Goal: Information Seeking & Learning: Learn about a topic

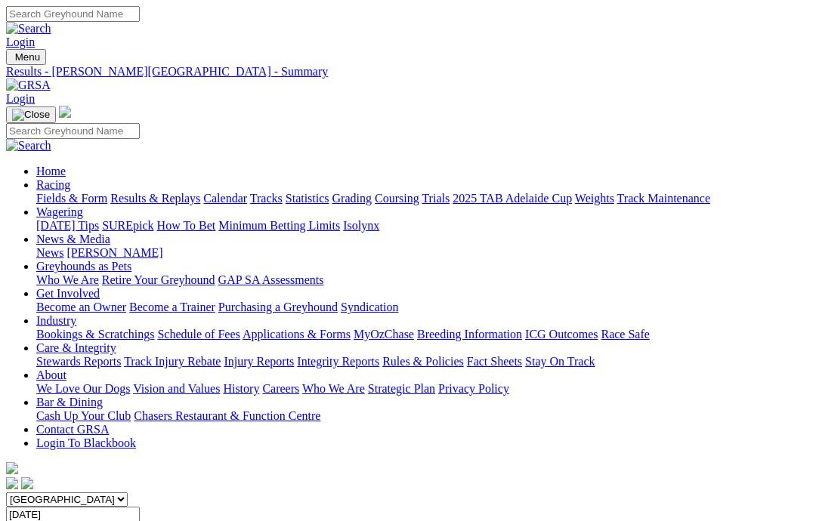
click at [110, 233] on link "News & Media" at bounding box center [73, 239] width 74 height 13
click at [63, 246] on link "News" at bounding box center [49, 252] width 27 height 13
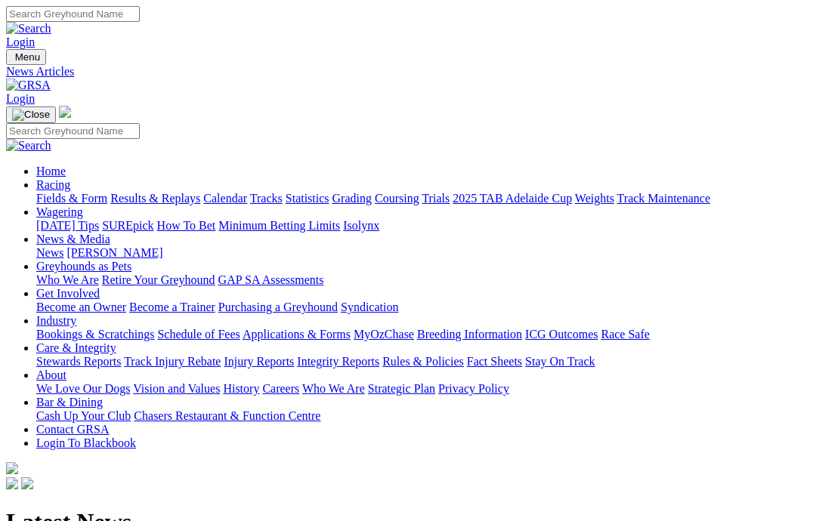
scroll to position [60, 0]
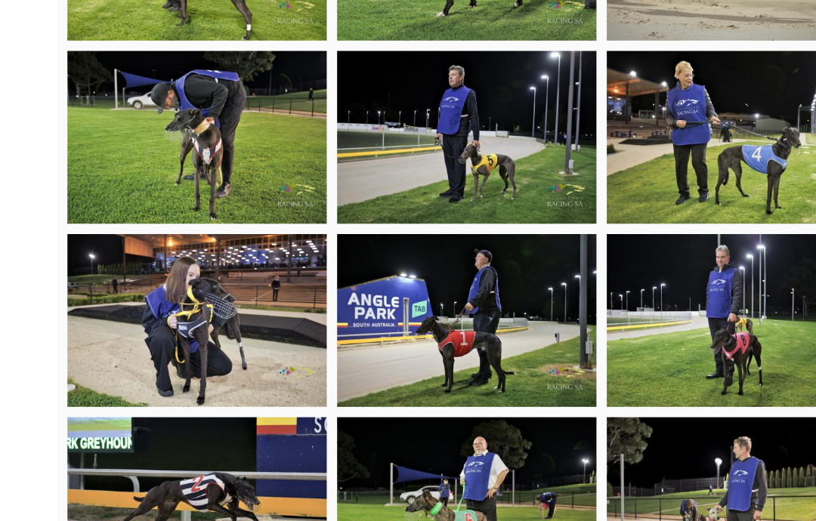
scroll to position [2665, 0]
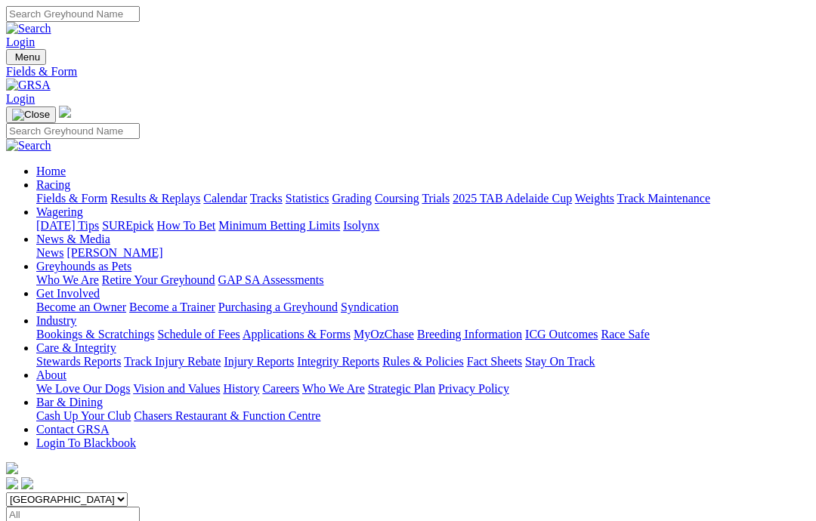
click at [140, 507] on input "Select date" at bounding box center [73, 515] width 134 height 16
type input "Yesterday, 25 Sep 2025"
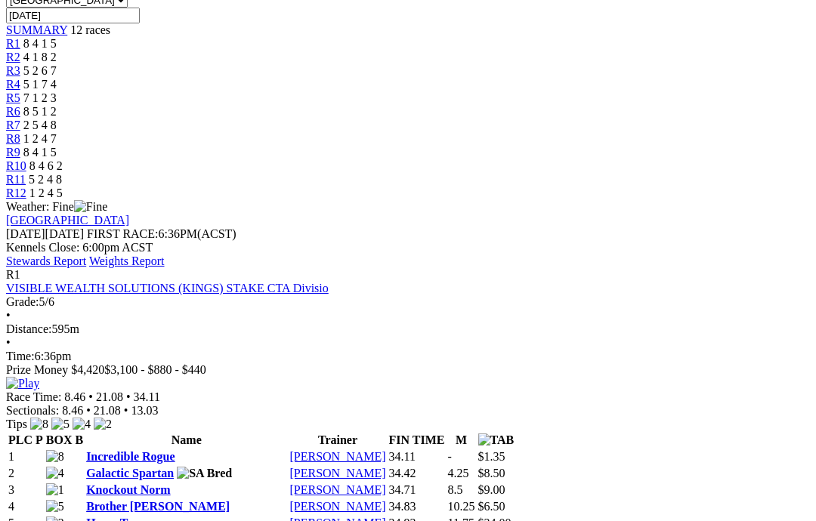
scroll to position [486, 0]
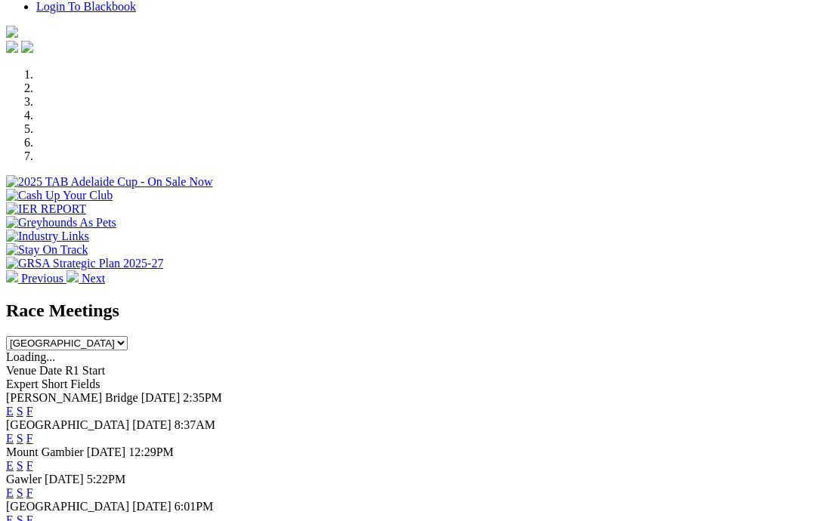
scroll to position [404, 0]
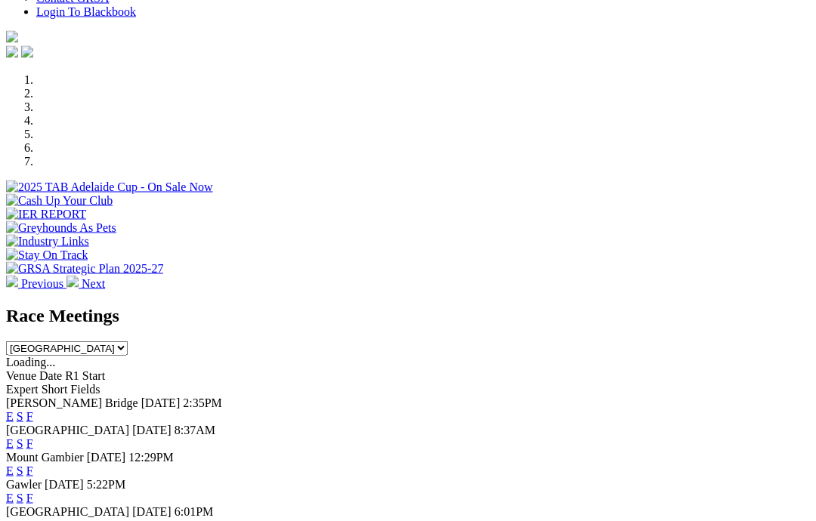
click at [128, 341] on select "[GEOGRAPHIC_DATA] [GEOGRAPHIC_DATA] [GEOGRAPHIC_DATA] [GEOGRAPHIC_DATA] [GEOGRA…" at bounding box center [67, 348] width 122 height 14
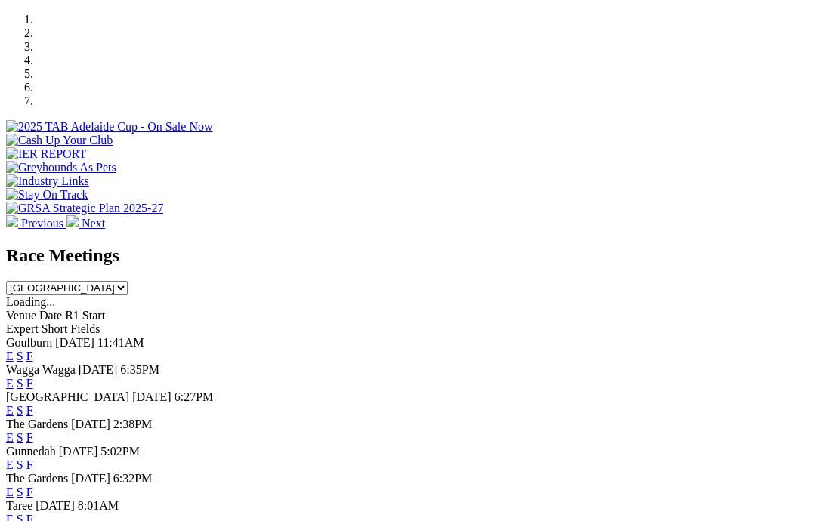
scroll to position [464, 0]
click at [128, 282] on select "[GEOGRAPHIC_DATA] [GEOGRAPHIC_DATA] [GEOGRAPHIC_DATA] [GEOGRAPHIC_DATA] [GEOGRA…" at bounding box center [67, 289] width 122 height 14
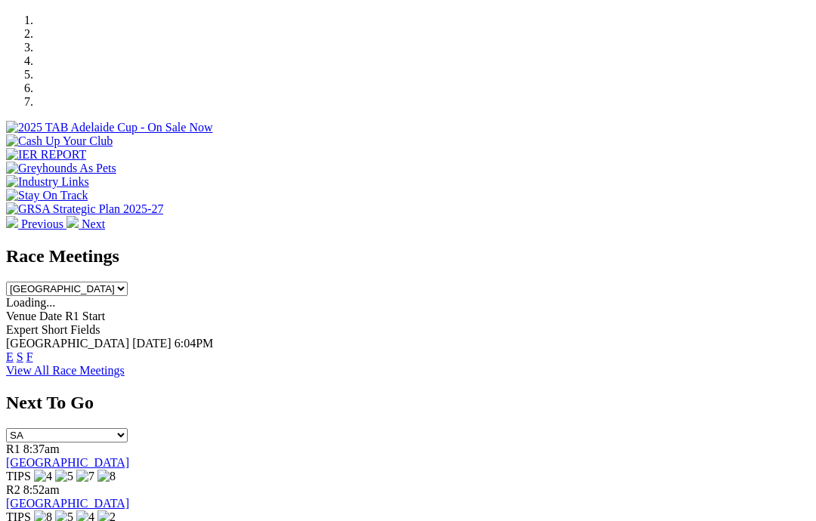
click at [128, 282] on select "[GEOGRAPHIC_DATA] [GEOGRAPHIC_DATA] [GEOGRAPHIC_DATA] [GEOGRAPHIC_DATA] [GEOGRA…" at bounding box center [67, 289] width 122 height 14
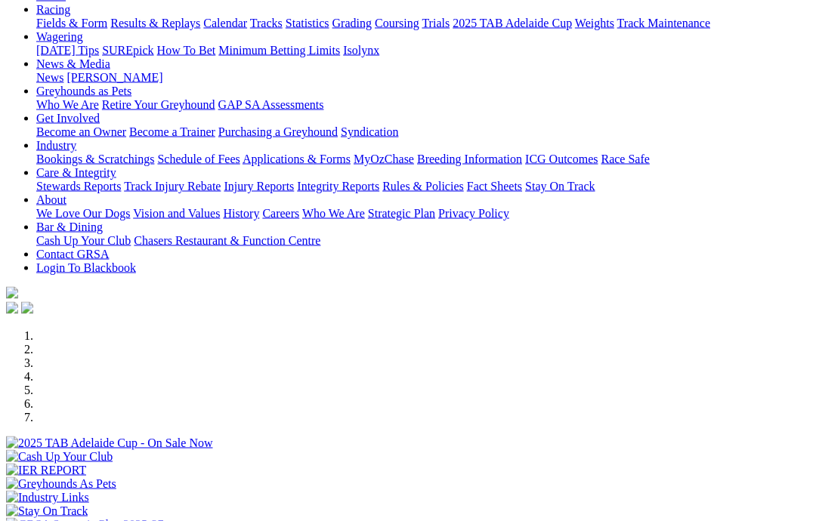
scroll to position [159, 0]
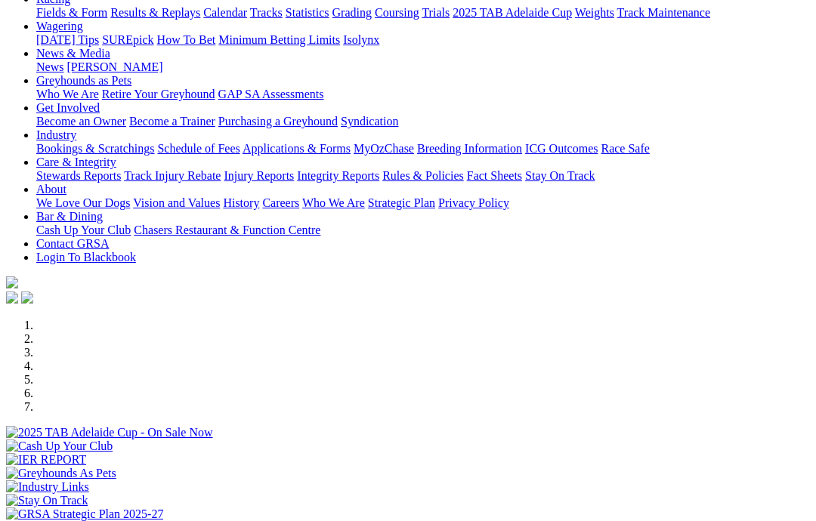
select select "SA"
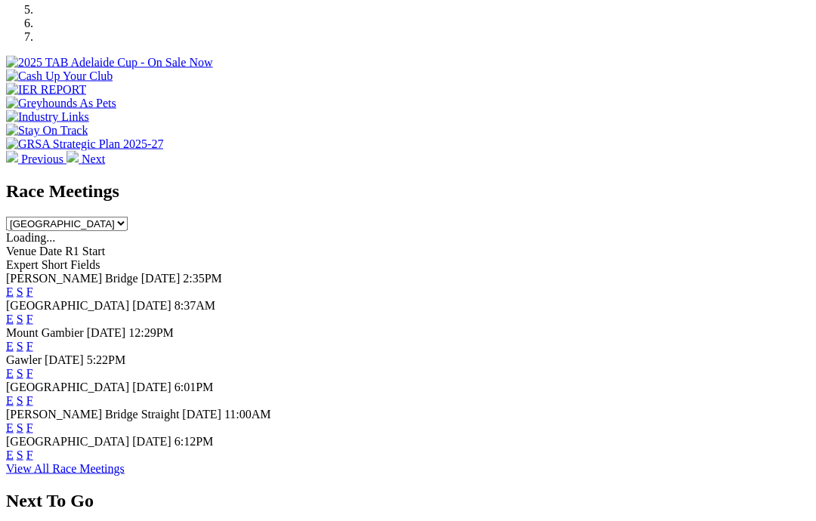
scroll to position [530, 0]
click at [33, 448] on link "F" at bounding box center [29, 454] width 7 height 13
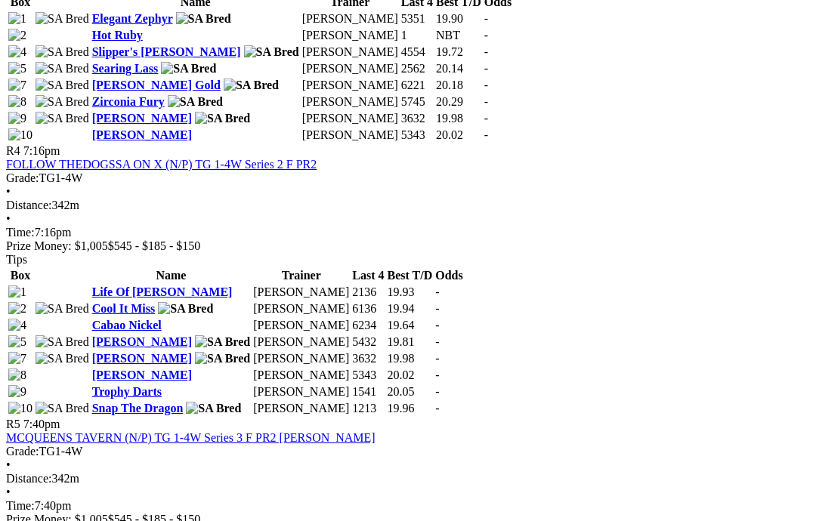
scroll to position [1410, 0]
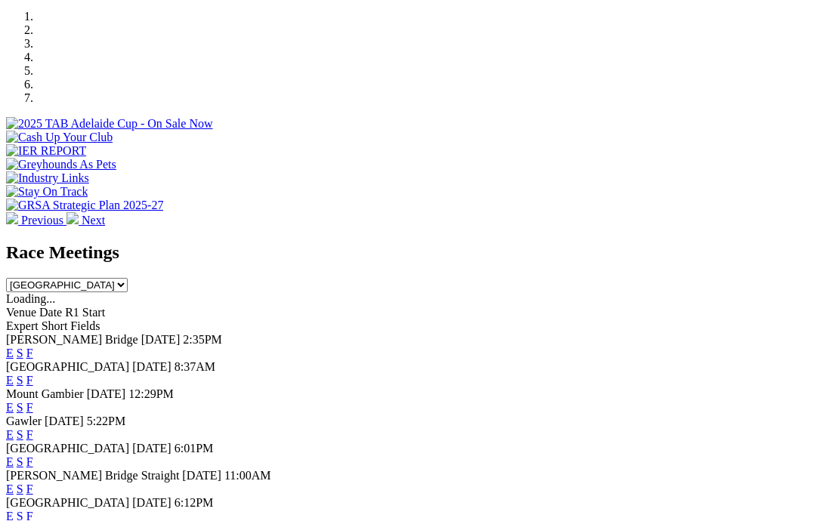
scroll to position [467, 0]
click at [33, 375] on link "F" at bounding box center [29, 381] width 7 height 13
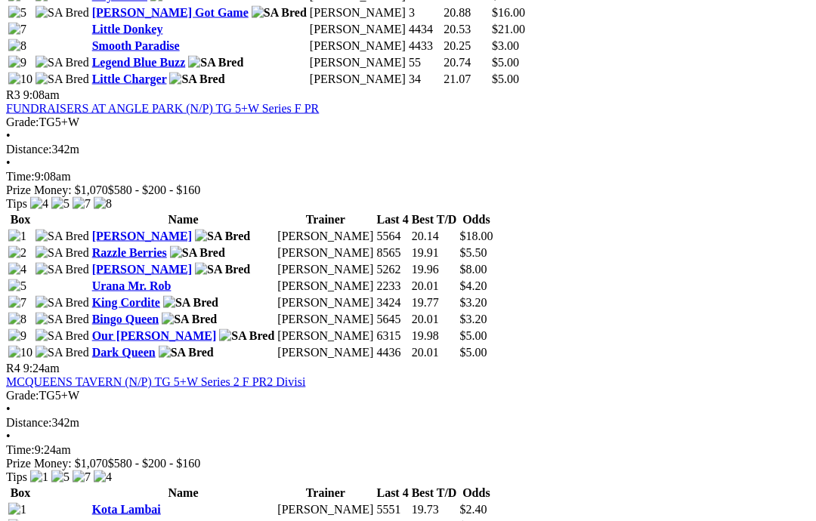
scroll to position [1253, 0]
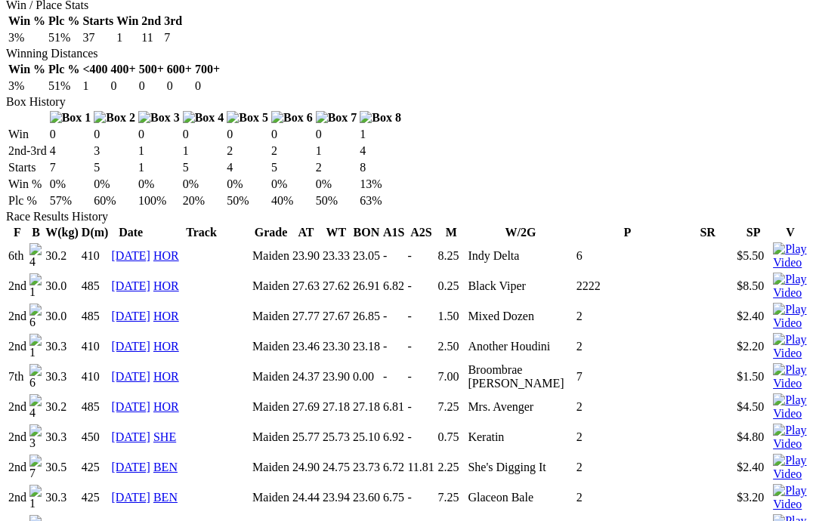
scroll to position [886, 0]
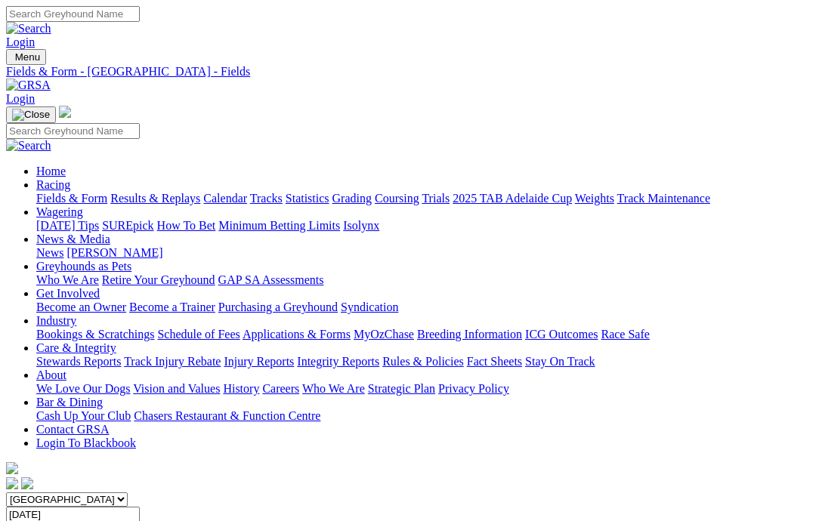
click at [116, 341] on link "Care & Integrity" at bounding box center [76, 347] width 80 height 13
click at [464, 355] on link "Rules & Policies" at bounding box center [423, 361] width 82 height 13
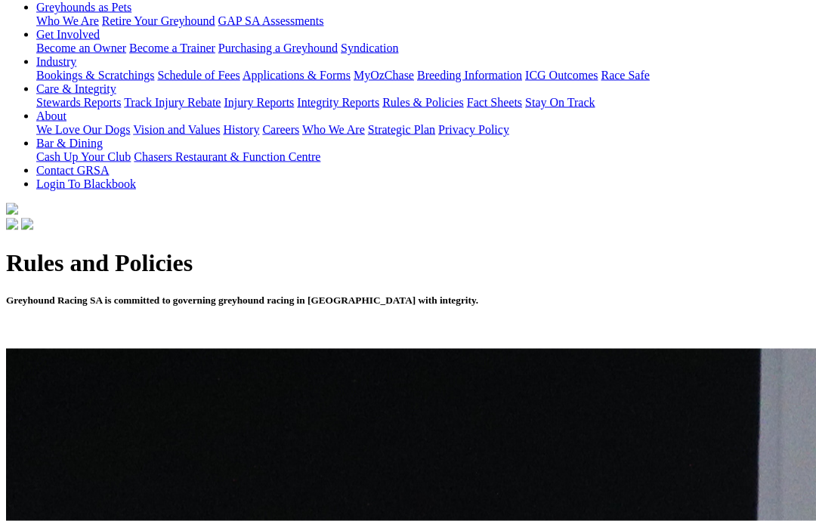
scroll to position [302, 0]
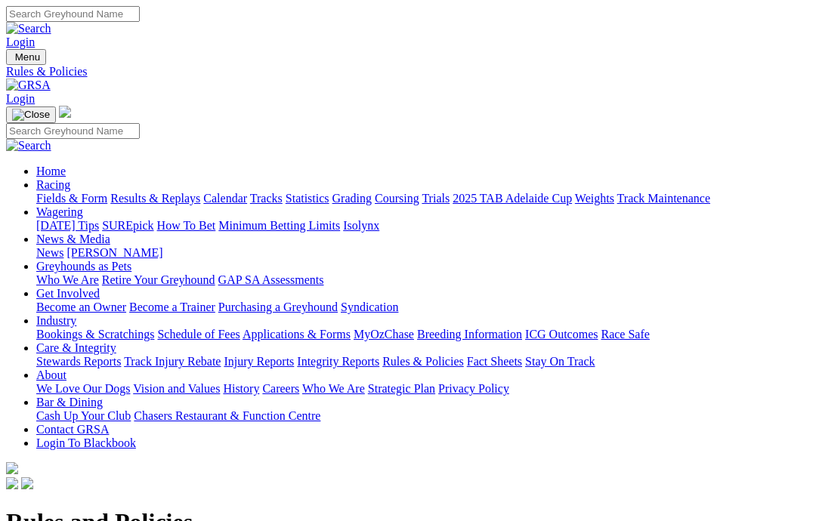
scroll to position [363, 0]
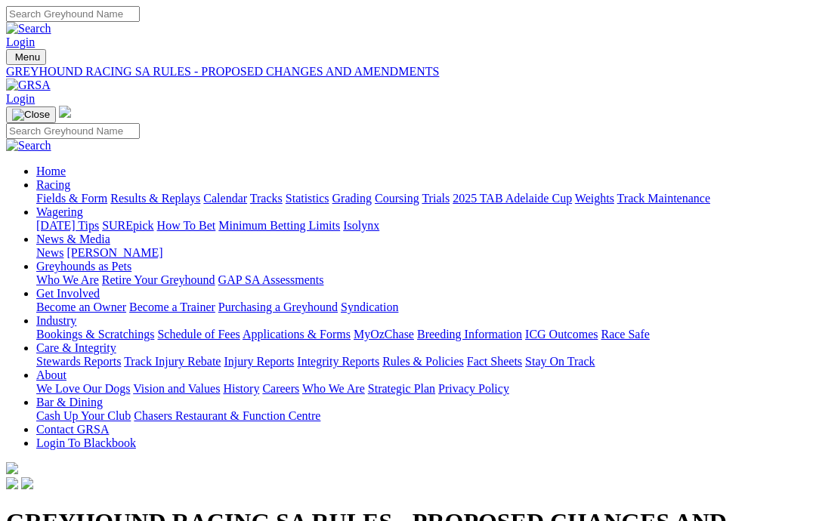
click at [379, 355] on link "Integrity Reports" at bounding box center [338, 361] width 82 height 13
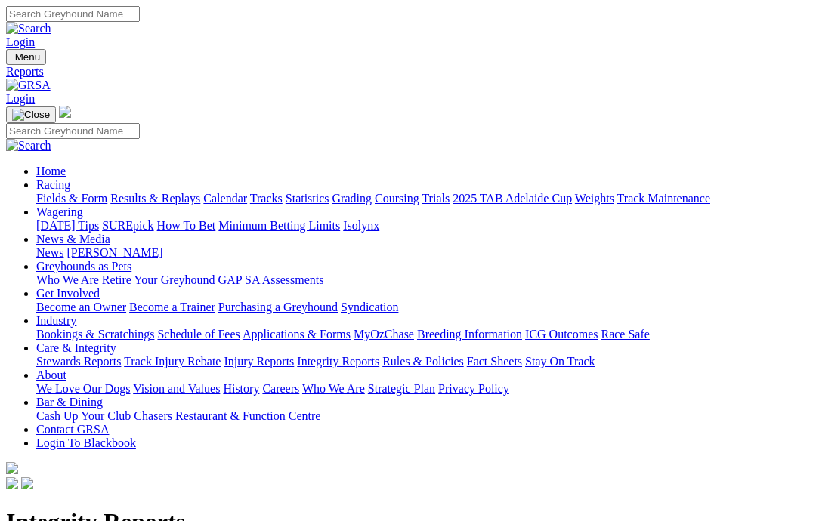
click at [51, 79] on img at bounding box center [28, 86] width 45 height 14
click at [378, 493] on div "South Australia New South Wales Northern Territory Queensland Tasmania Victoria…" at bounding box center [408, 508] width 804 height 30
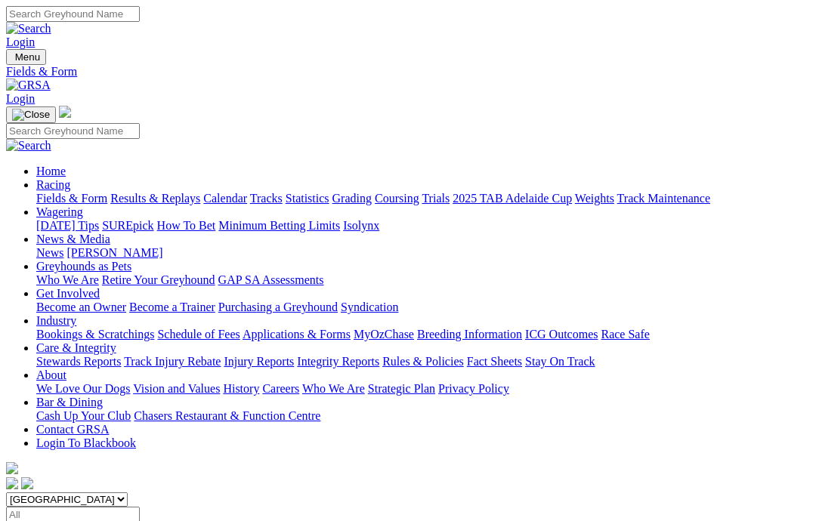
click at [140, 507] on input "Select date" at bounding box center [73, 515] width 134 height 16
type input "Yesterday, 25 Sep 2025"
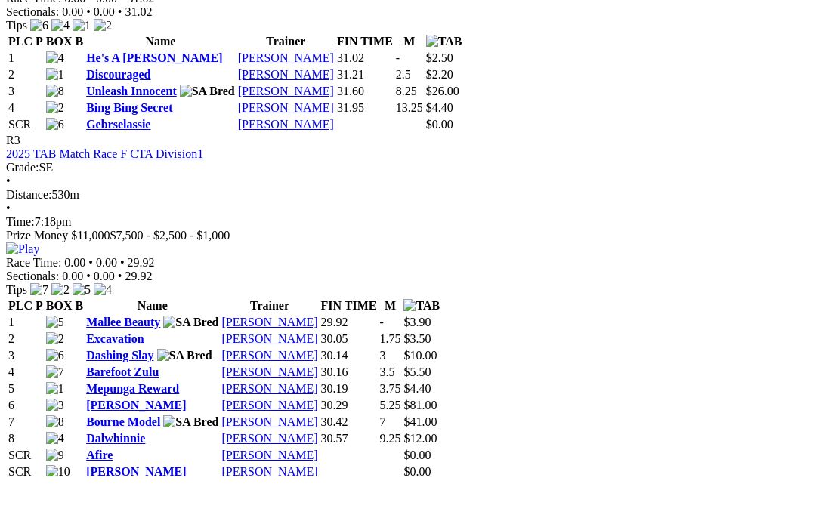
scroll to position [1141, 0]
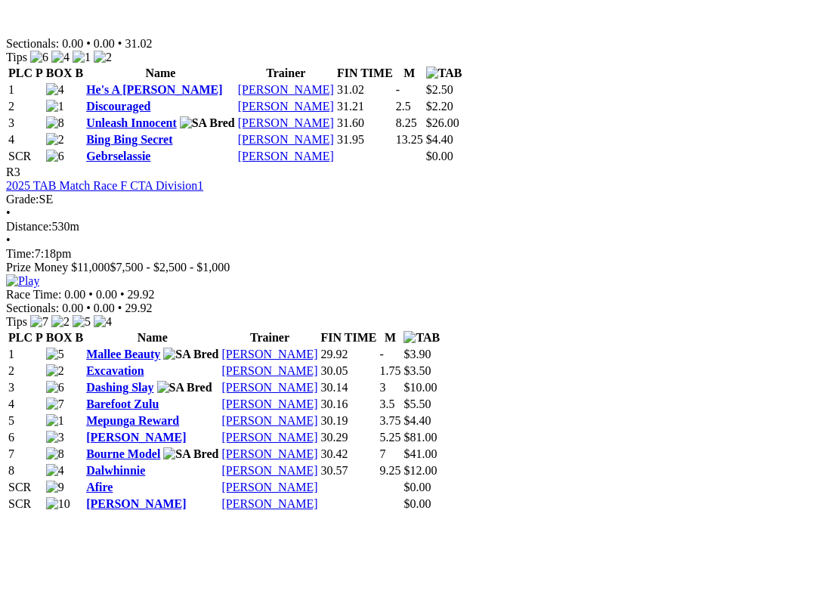
scroll to position [15, 0]
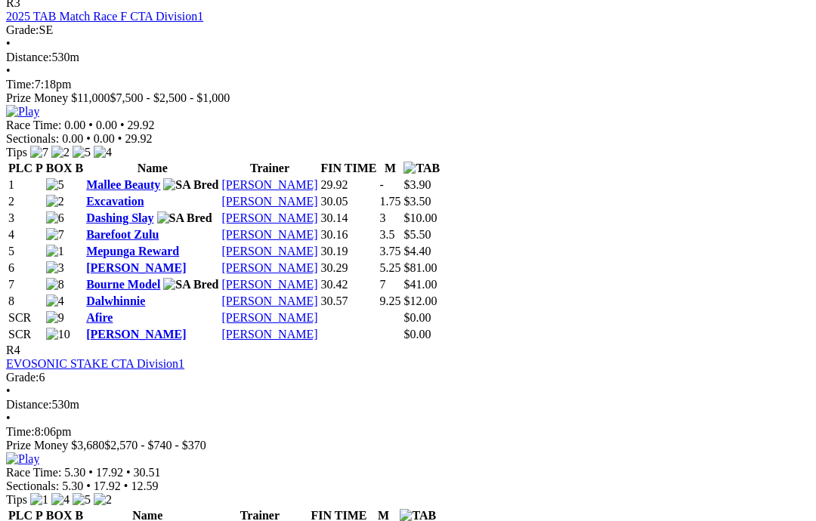
scroll to position [1311, 0]
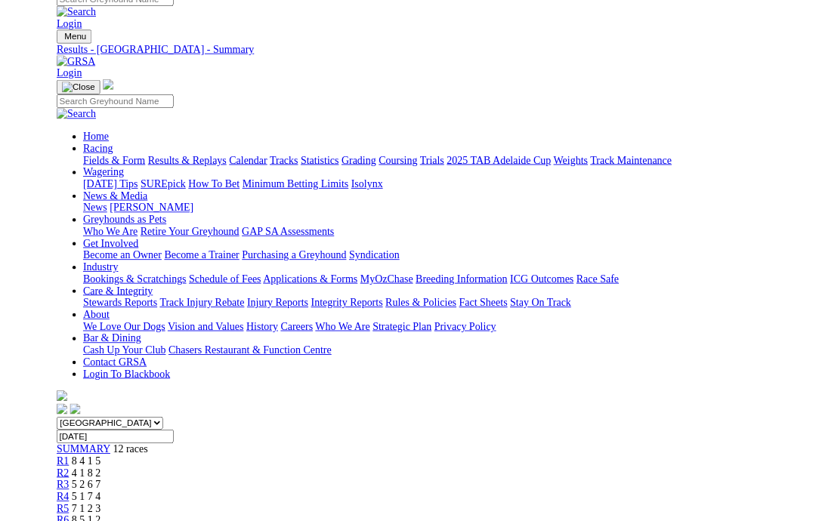
scroll to position [1312, 0]
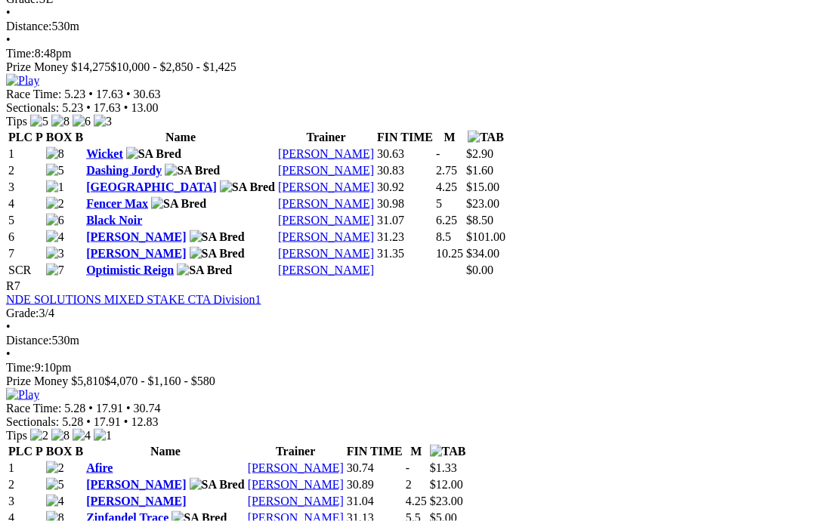
scroll to position [2287, 0]
